Goal: Task Accomplishment & Management: Use online tool/utility

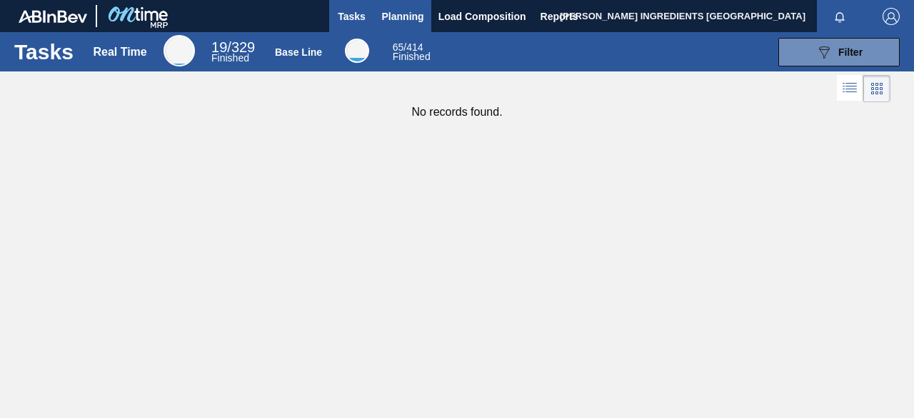
click at [404, 21] on span "Planning" at bounding box center [403, 16] width 42 height 17
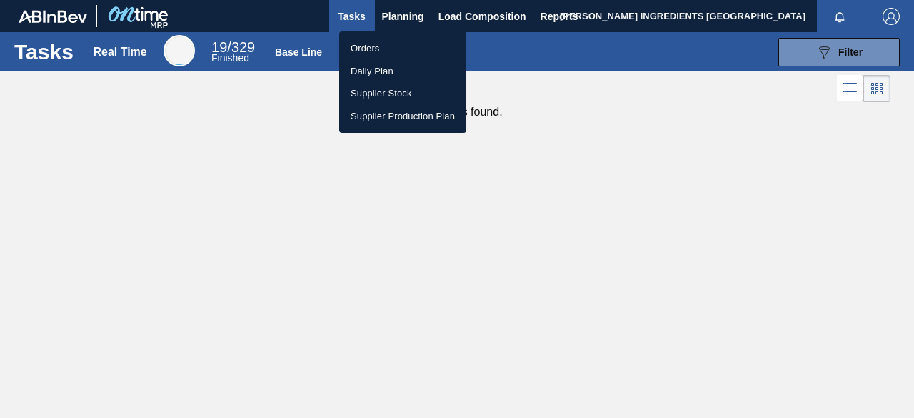
click at [376, 55] on li "Orders" at bounding box center [402, 48] width 127 height 23
